Goal: Information Seeking & Learning: Learn about a topic

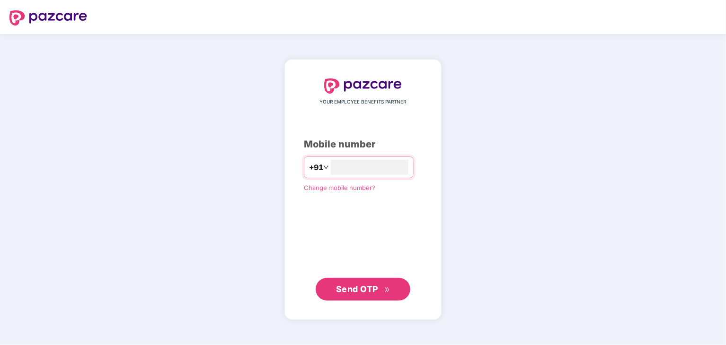
type input "**********"
click at [348, 292] on span "Send OTP" at bounding box center [357, 289] width 42 height 10
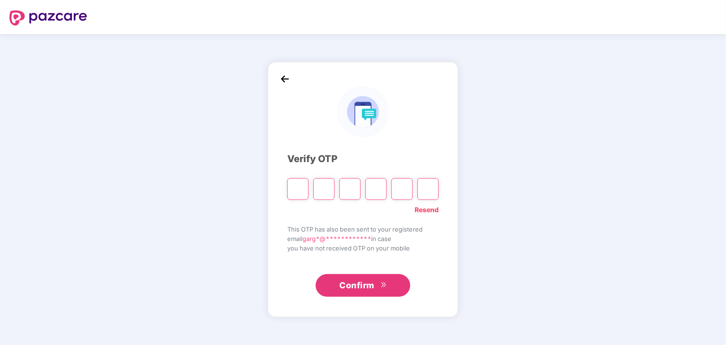
type input "*"
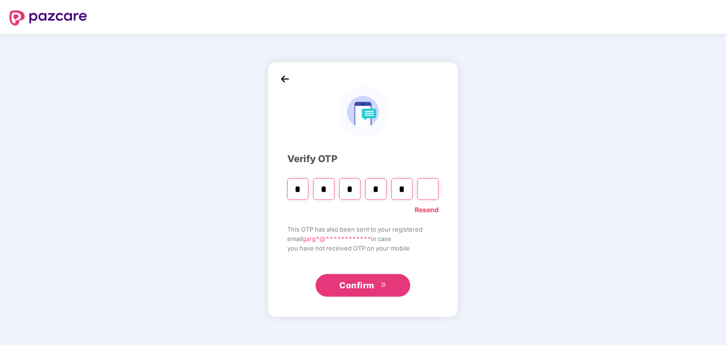
type input "*"
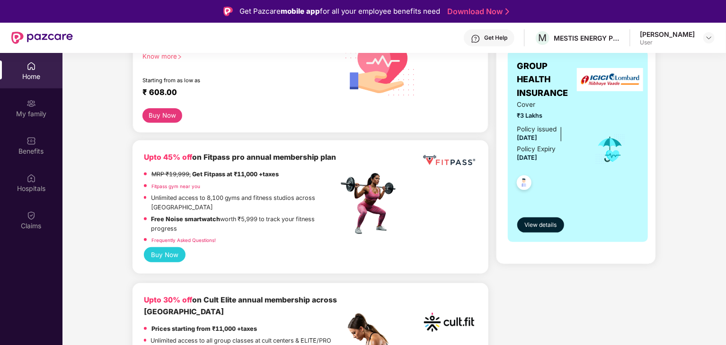
scroll to position [167, 0]
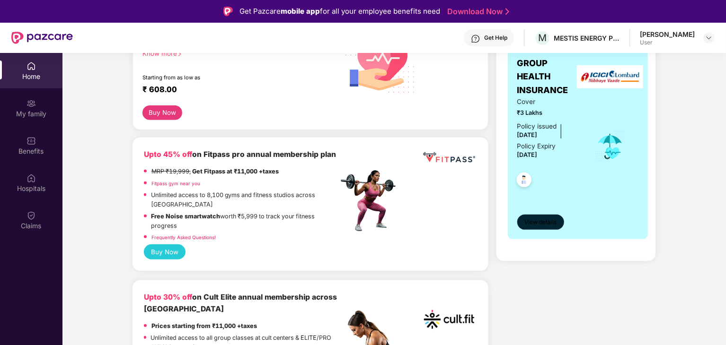
click at [535, 224] on span "View details" at bounding box center [540, 222] width 32 height 9
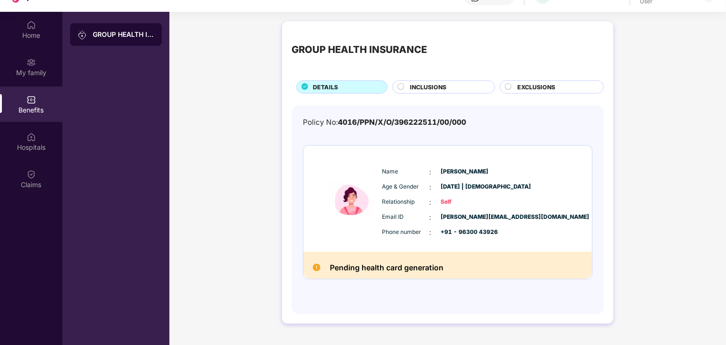
scroll to position [53, 0]
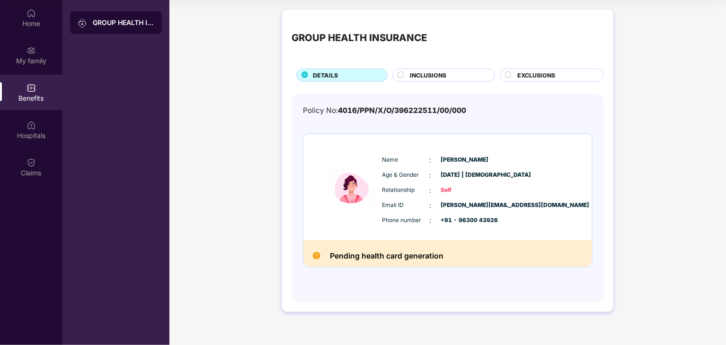
click at [398, 74] on circle at bounding box center [401, 75] width 6 height 6
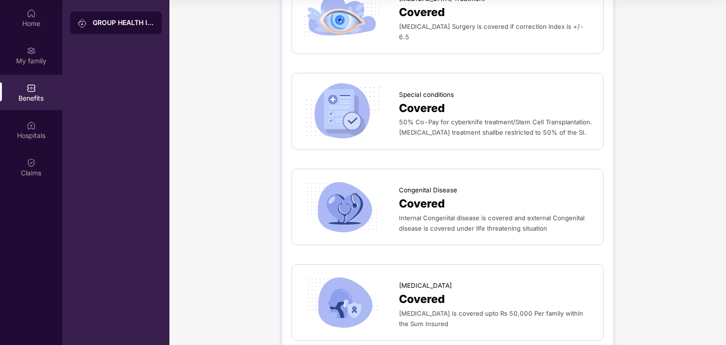
scroll to position [1256, 0]
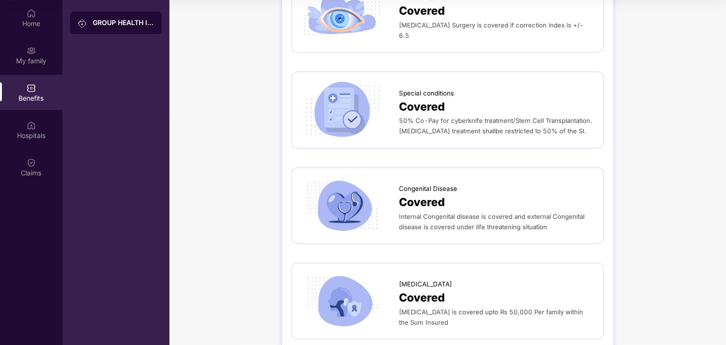
click at [428, 179] on div "Congenital Disease" at bounding box center [496, 186] width 195 height 15
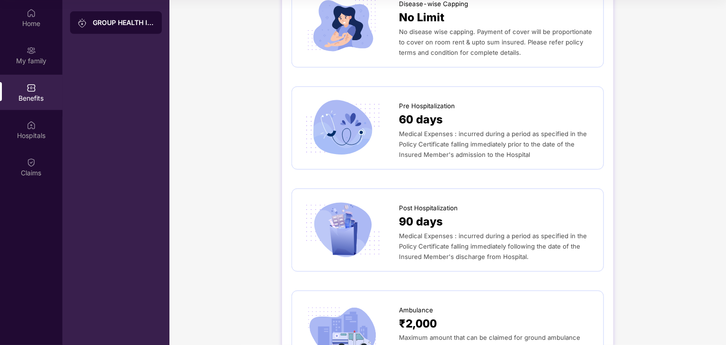
scroll to position [0, 0]
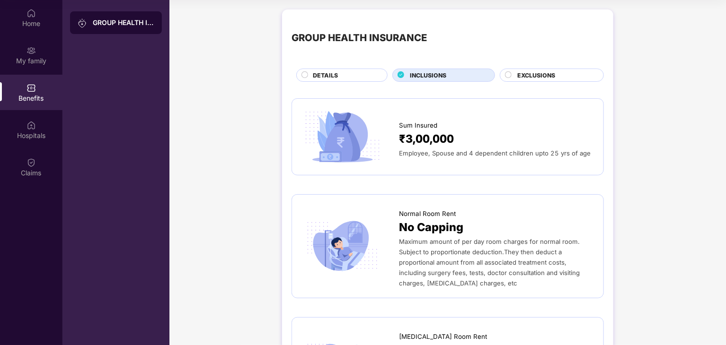
click at [521, 74] on span "EXCLUSIONS" at bounding box center [536, 75] width 38 height 9
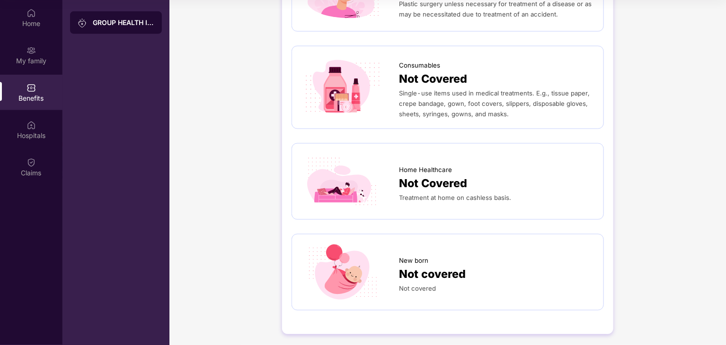
scroll to position [601, 0]
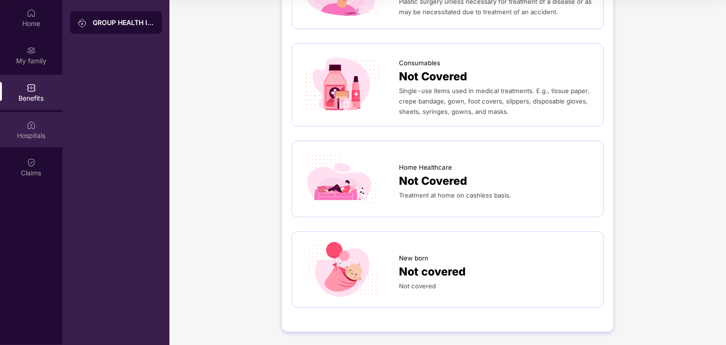
click at [26, 136] on div "Hospitals" at bounding box center [31, 135] width 62 height 9
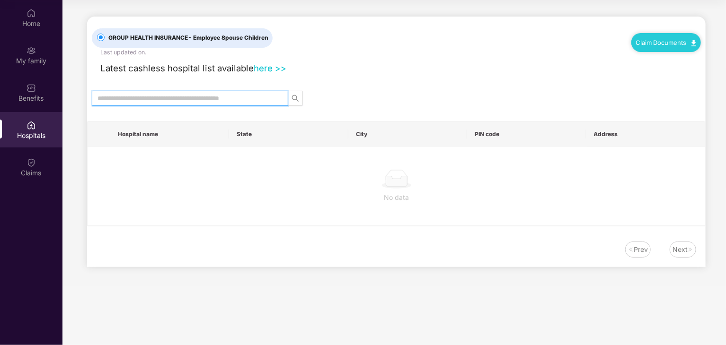
click at [171, 93] on input "text" at bounding box center [185, 98] width 177 height 10
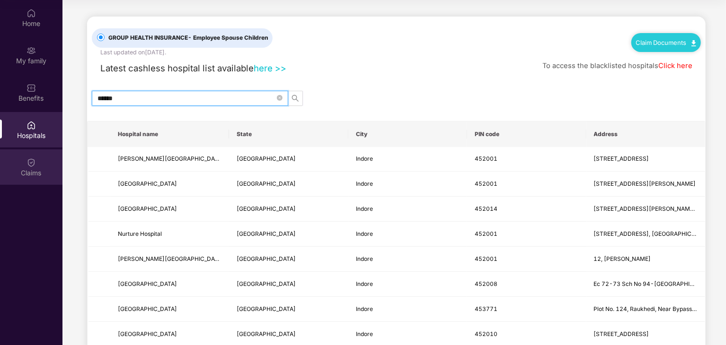
type input "******"
click at [43, 159] on div "Claims" at bounding box center [31, 167] width 62 height 35
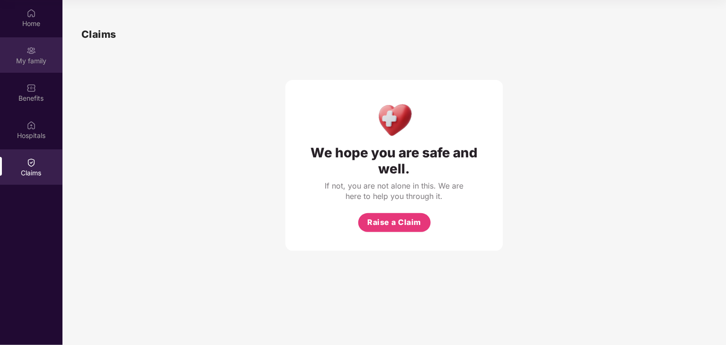
click at [40, 63] on div "My family" at bounding box center [31, 60] width 62 height 9
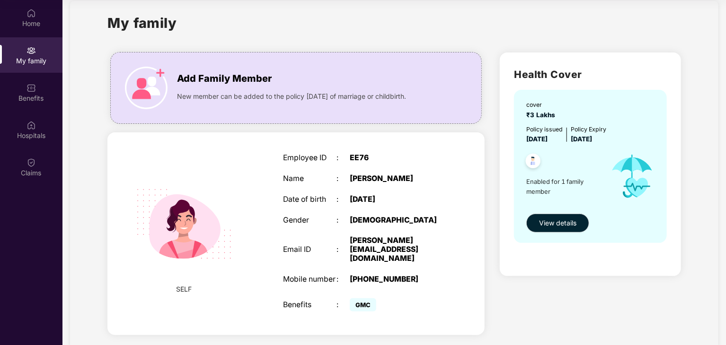
scroll to position [16, 0]
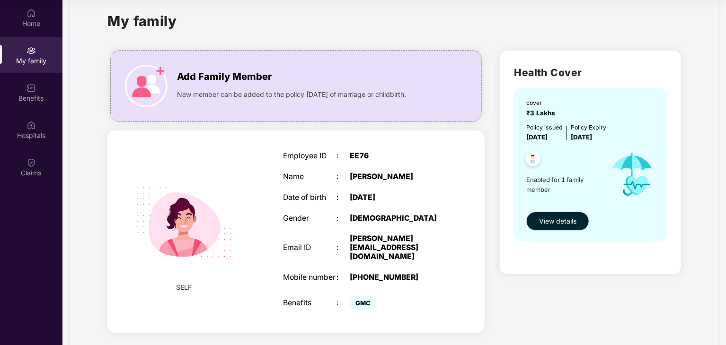
click at [545, 224] on span "View details" at bounding box center [557, 221] width 37 height 10
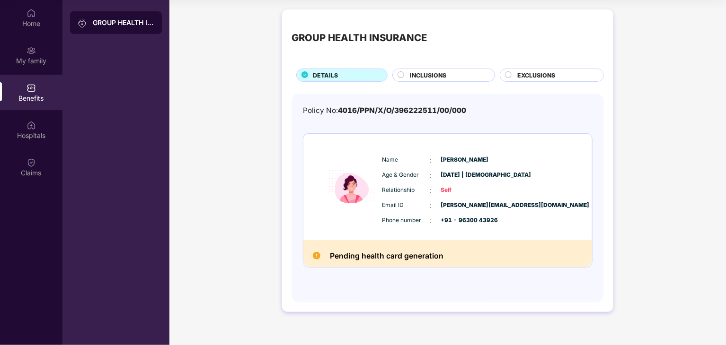
click at [384, 255] on h2 "Pending health card generation" at bounding box center [387, 256] width 114 height 13
click at [110, 23] on div "GROUP HEALTH INSURANCE" at bounding box center [124, 22] width 62 height 9
click at [38, 18] on div "Home" at bounding box center [31, 17] width 62 height 35
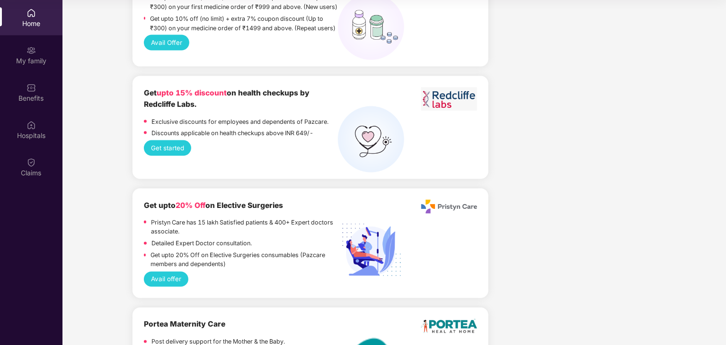
scroll to position [698, 0]
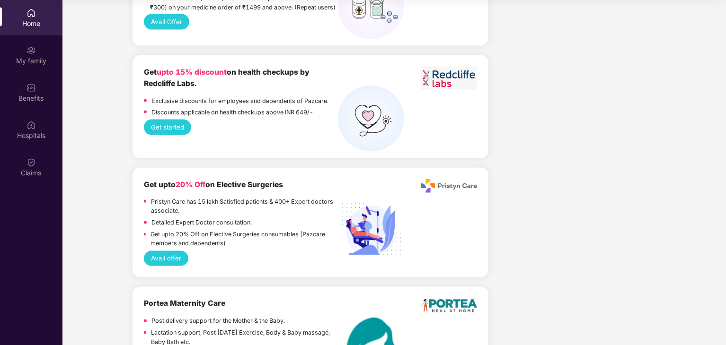
click at [166, 133] on button "Get started" at bounding box center [168, 127] width 48 height 15
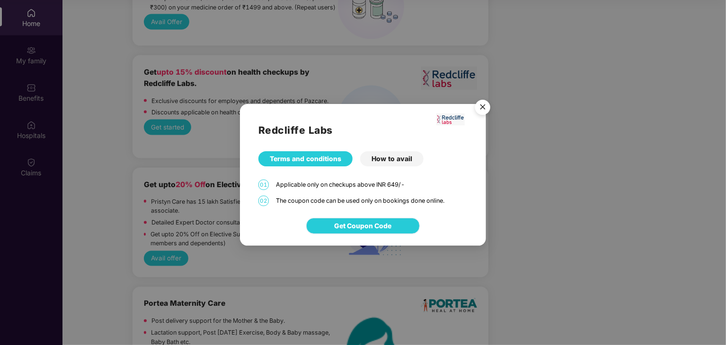
click at [333, 223] on button "Get Coupon Code" at bounding box center [363, 226] width 114 height 16
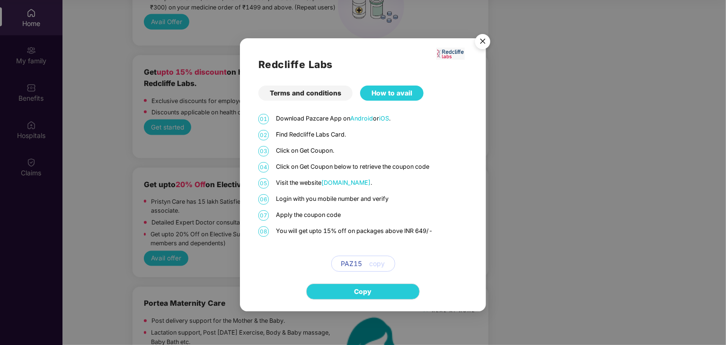
click at [479, 42] on img "Close" at bounding box center [482, 43] width 26 height 26
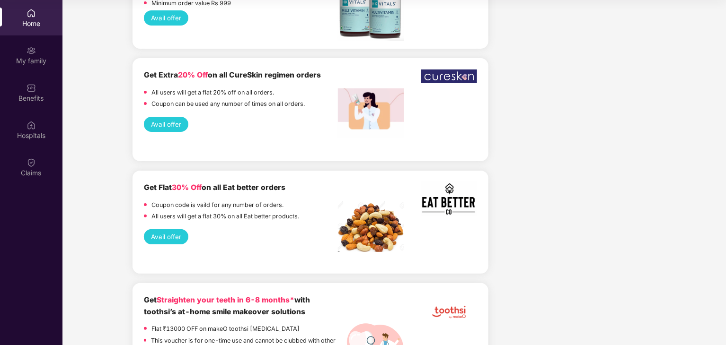
scroll to position [1830, 0]
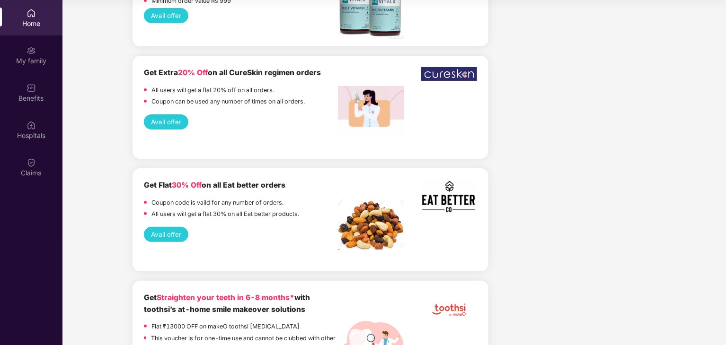
click at [176, 240] on button "Avail offer" at bounding box center [166, 234] width 45 height 15
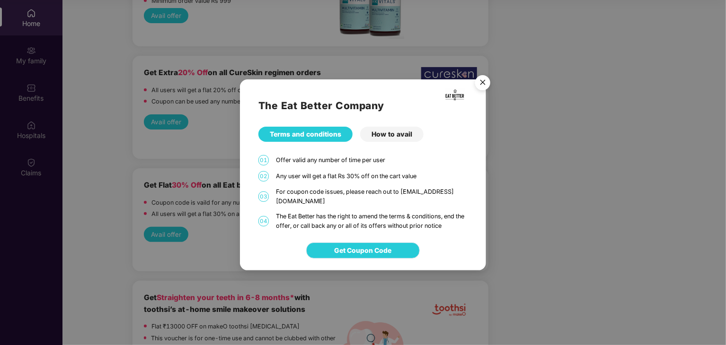
click at [361, 246] on span "Get Coupon Code" at bounding box center [363, 251] width 57 height 10
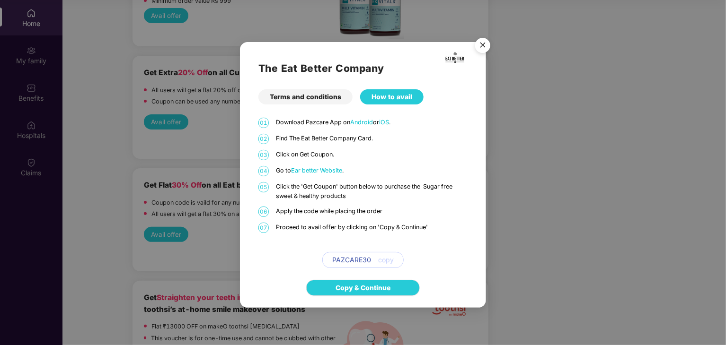
click at [480, 42] on img "Close" at bounding box center [482, 47] width 26 height 26
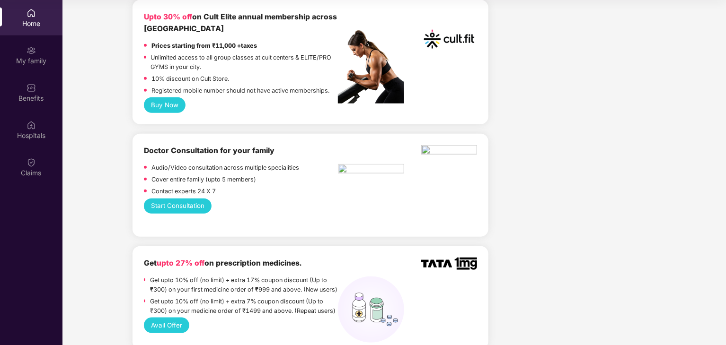
scroll to position [391, 0]
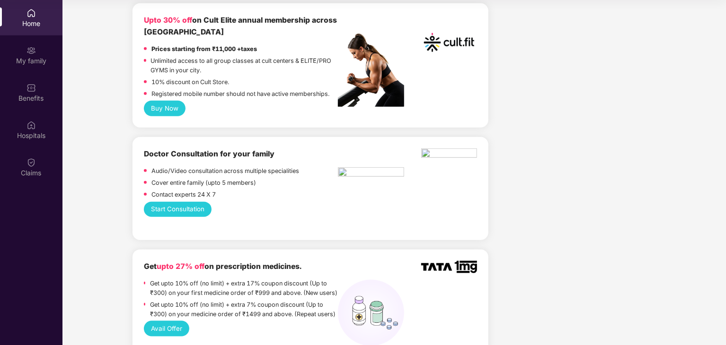
click at [193, 209] on button "Start Consultation" at bounding box center [178, 209] width 68 height 15
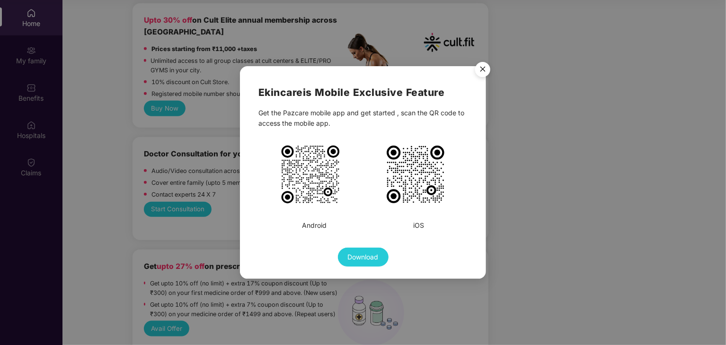
click at [409, 167] on img at bounding box center [416, 175] width 62 height 62
click at [482, 68] on img "Close" at bounding box center [482, 71] width 26 height 26
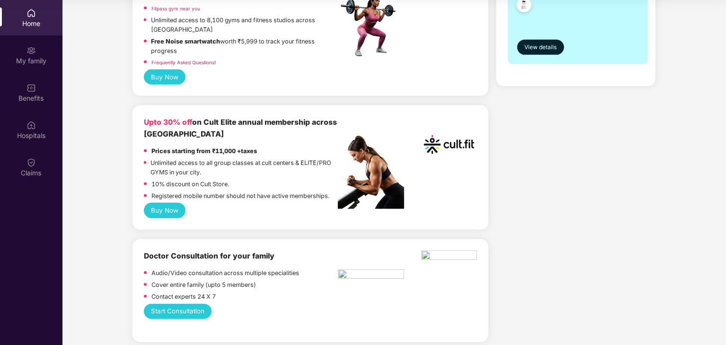
scroll to position [288, 0]
click at [167, 215] on button "Buy Now" at bounding box center [165, 210] width 42 height 15
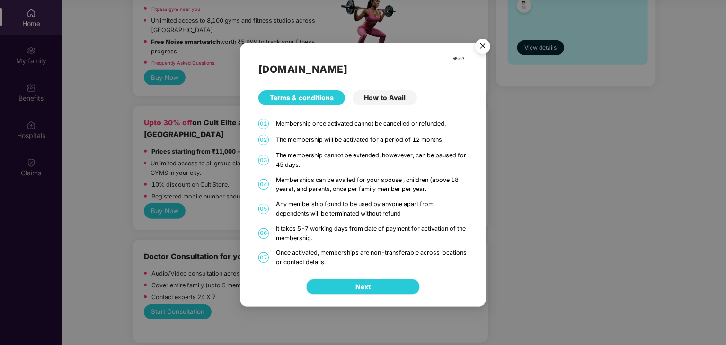
click at [336, 282] on button "Next" at bounding box center [363, 287] width 114 height 16
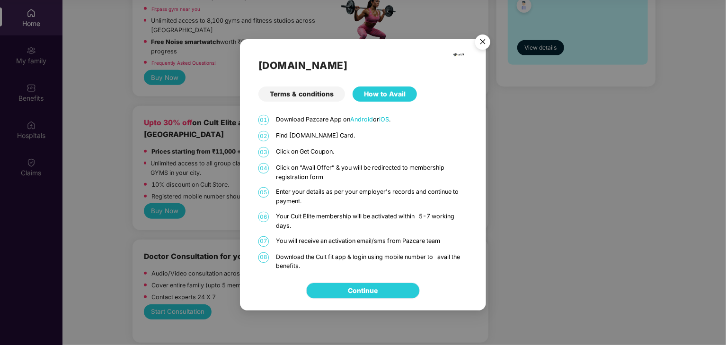
click at [348, 286] on link "Continue" at bounding box center [363, 291] width 30 height 10
click at [481, 42] on img "Close" at bounding box center [482, 43] width 26 height 26
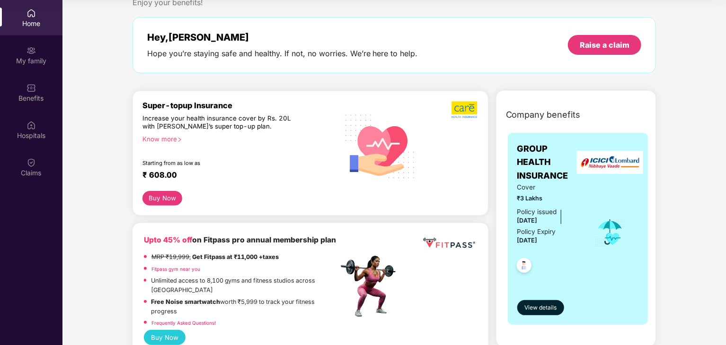
scroll to position [25, 0]
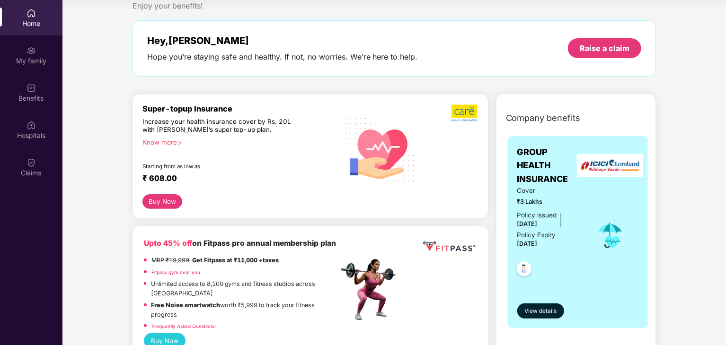
click at [167, 145] on div "Know more" at bounding box center [237, 142] width 190 height 7
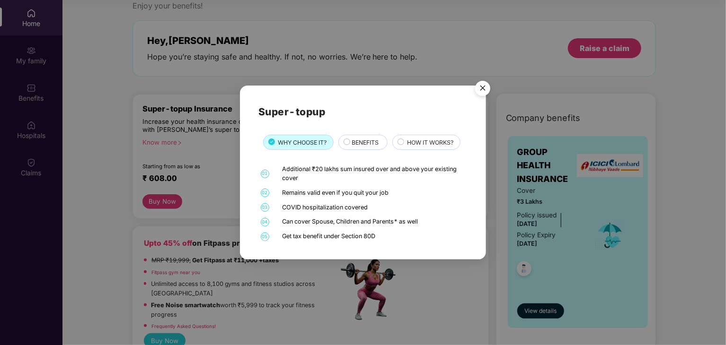
click at [359, 145] on span "BENEFITS" at bounding box center [365, 142] width 27 height 9
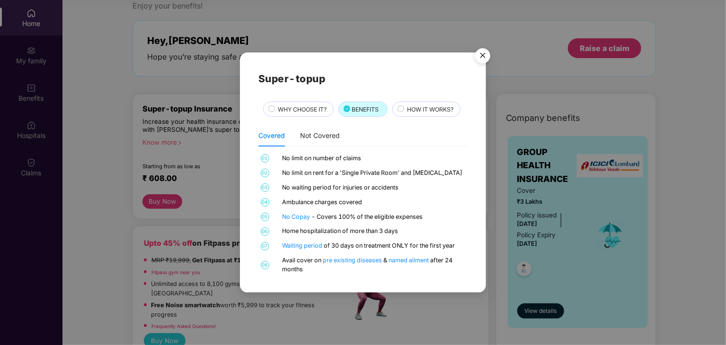
click at [482, 57] on img "Close" at bounding box center [482, 57] width 26 height 26
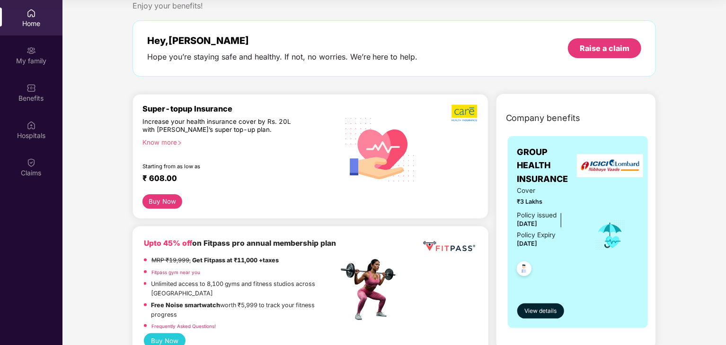
scroll to position [53, 0]
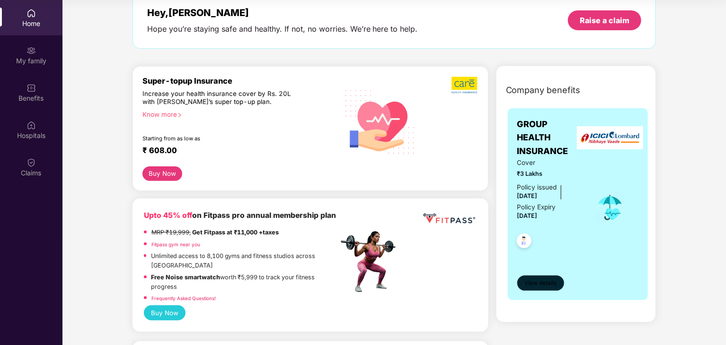
click at [539, 289] on button "View details" at bounding box center [540, 283] width 47 height 15
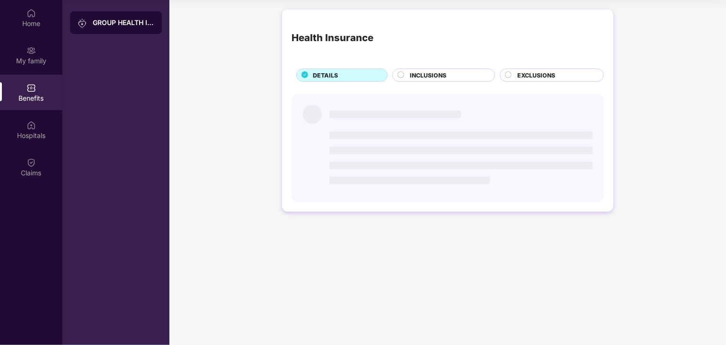
scroll to position [0, 0]
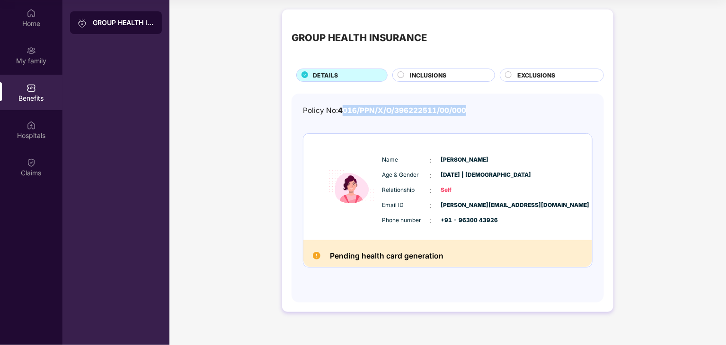
drag, startPoint x: 342, startPoint y: 108, endPoint x: 471, endPoint y: 104, distance: 129.3
click at [471, 104] on div "Policy No: 4016/PPN/X/O/396222511/00/000 Name : Gargi Chauhan Age & Gender : 16…" at bounding box center [447, 198] width 312 height 209
click at [528, 114] on div "Policy No: 4016/PPN/X/O/396222511/00/000" at bounding box center [448, 110] width 290 height 11
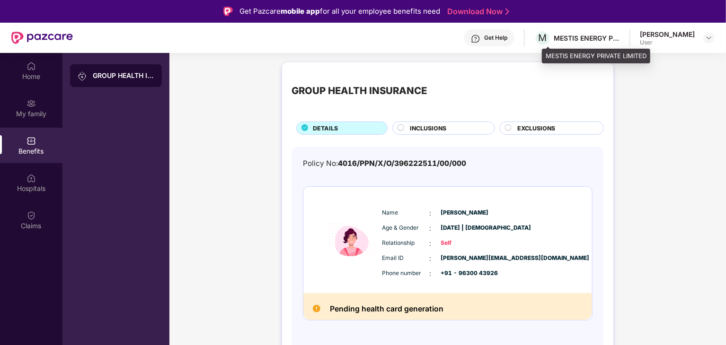
click at [619, 36] on div "MESTIS ENERGY PRIVATE LIMITED" at bounding box center [587, 38] width 66 height 9
click at [710, 38] on img at bounding box center [709, 38] width 8 height 8
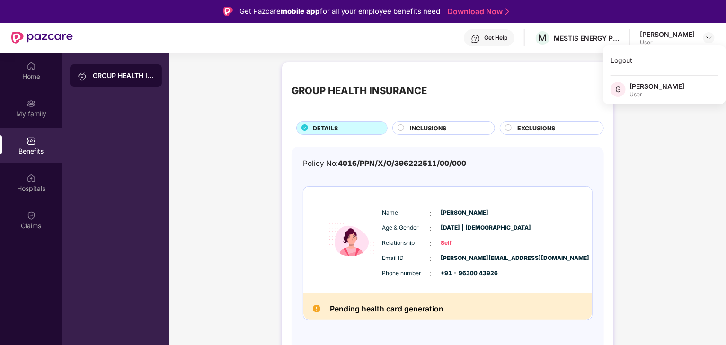
click at [646, 91] on div "User" at bounding box center [656, 95] width 55 height 8
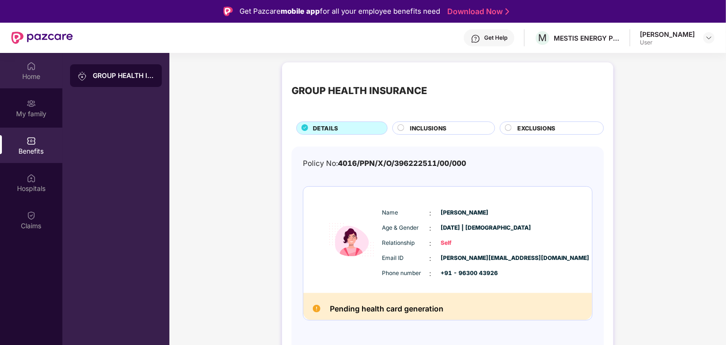
click at [43, 69] on div "Home" at bounding box center [31, 70] width 62 height 35
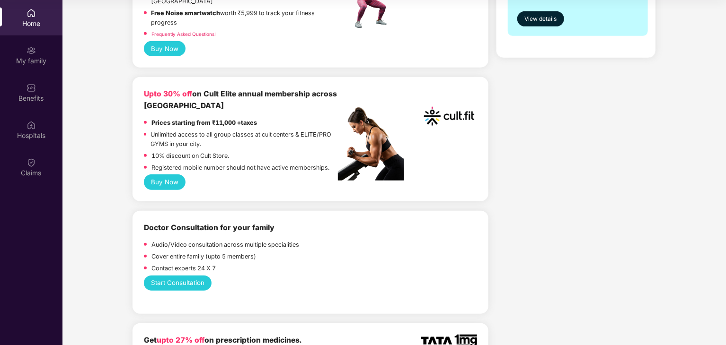
scroll to position [325, 0]
